Goal: Information Seeking & Learning: Learn about a topic

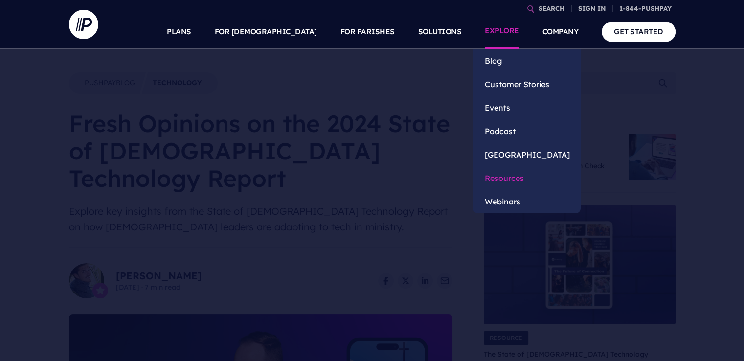
click at [500, 179] on link "Resources" at bounding box center [527, 177] width 108 height 23
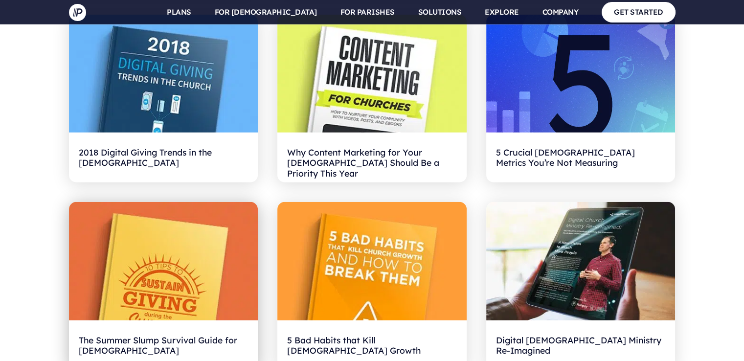
scroll to position [2594, 0]
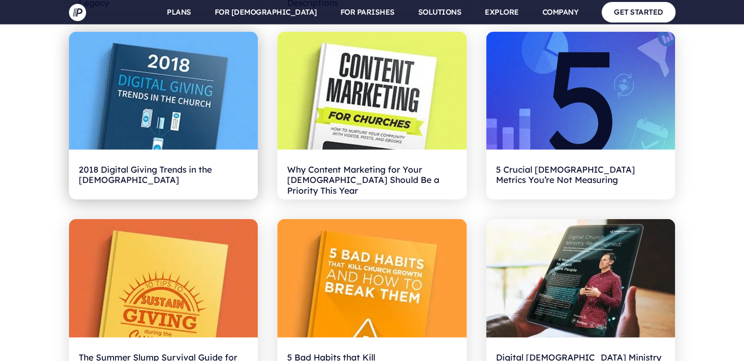
click at [163, 174] on h2 "2018 Digital Giving Trends in the [DEMOGRAPHIC_DATA]" at bounding box center [164, 175] width 170 height 30
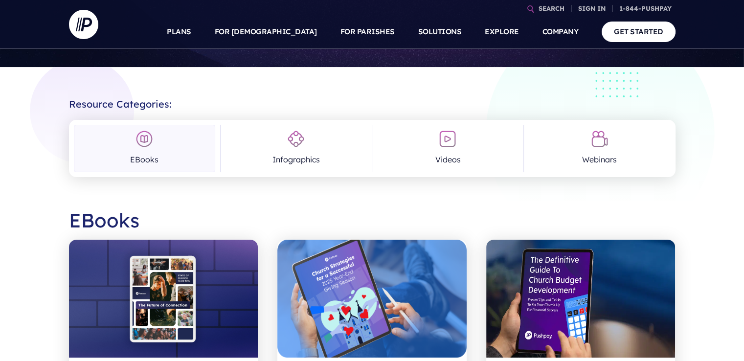
scroll to position [0, 0]
